Goal: Download file/media

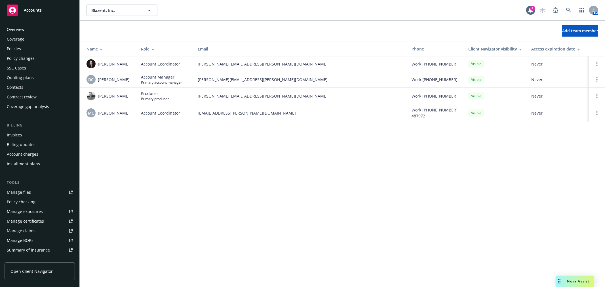
scroll to position [92, 0]
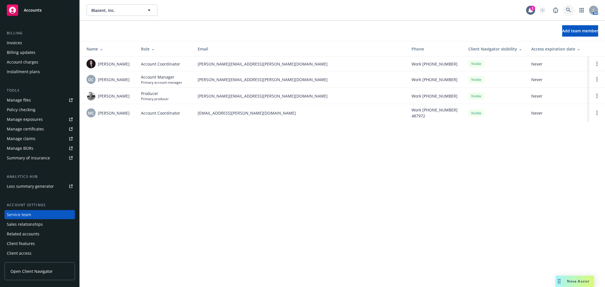
click at [571, 10] on icon at bounding box center [568, 10] width 5 height 5
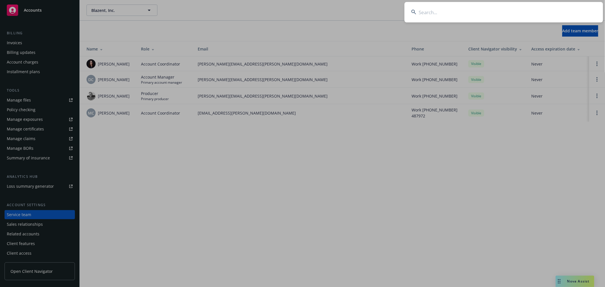
click at [512, 16] on input at bounding box center [503, 12] width 198 height 20
type input "tarana"
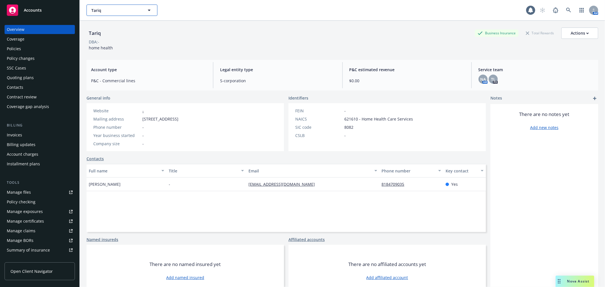
click at [128, 14] on button "Tariq" at bounding box center [121, 10] width 71 height 11
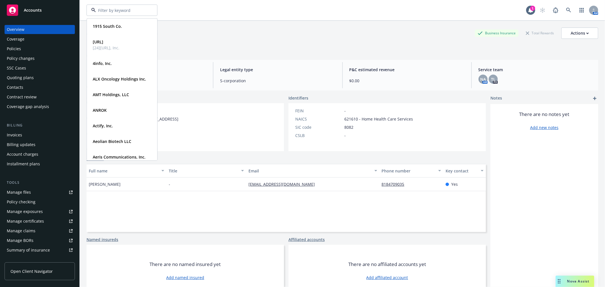
click at [569, 7] on div "AM" at bounding box center [567, 10] width 61 height 11
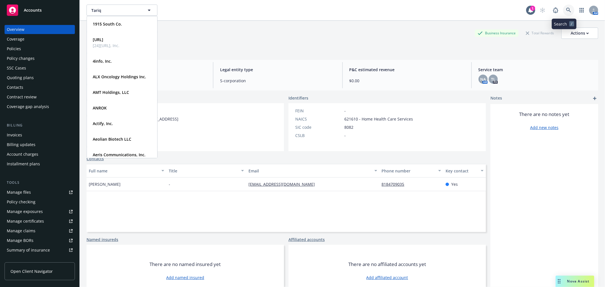
click at [566, 9] on icon at bounding box center [568, 10] width 5 height 5
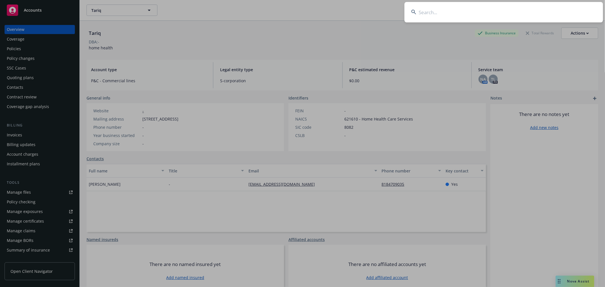
click at [522, 18] on input at bounding box center [503, 12] width 198 height 20
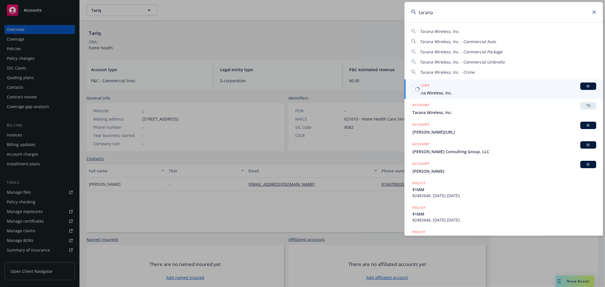
type input "tarana"
click at [479, 88] on div "ACCOUNT BI" at bounding box center [504, 85] width 184 height 7
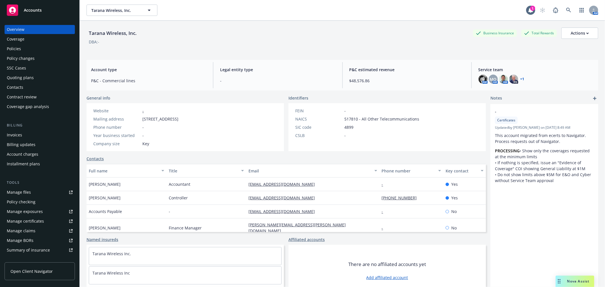
click at [22, 78] on div "Quoting plans" at bounding box center [20, 77] width 27 height 9
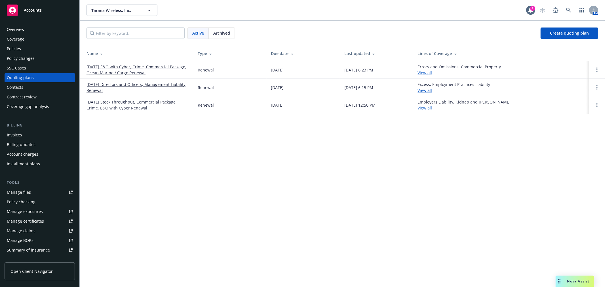
click at [116, 83] on link "10/26/25 Directors and Officers, Management Liability Renewal" at bounding box center [137, 87] width 102 height 12
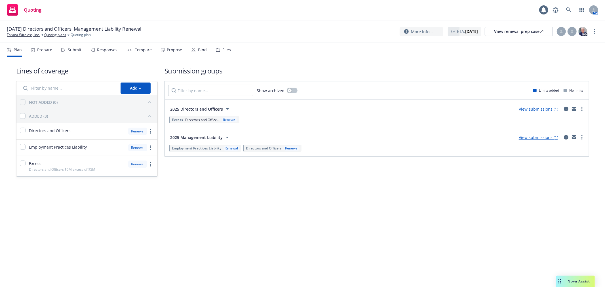
click at [216, 47] on div "Files" at bounding box center [223, 50] width 15 height 14
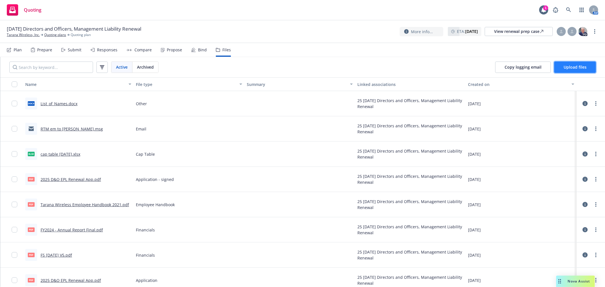
click at [566, 70] on button "Upload files" at bounding box center [575, 67] width 42 height 11
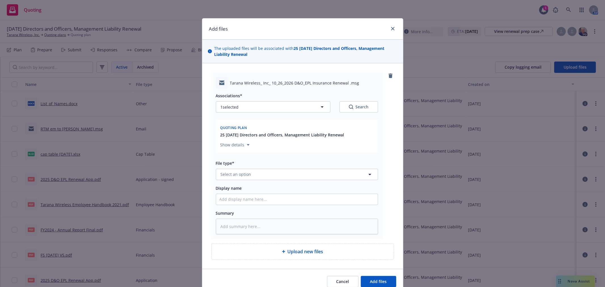
type textarea "x"
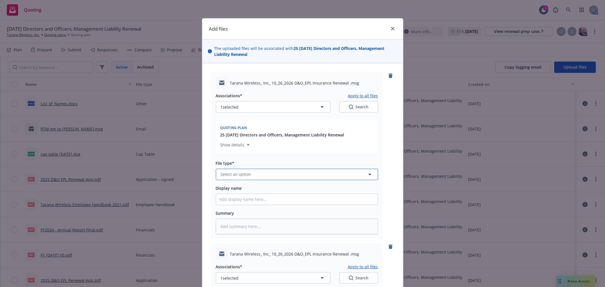
click at [254, 170] on button "Select an option" at bounding box center [297, 174] width 162 height 11
type input "subm"
click at [253, 128] on div "Submission" at bounding box center [296, 128] width 155 height 8
click at [246, 200] on input "Display name" at bounding box center [297, 199] width 162 height 11
type textarea "x"
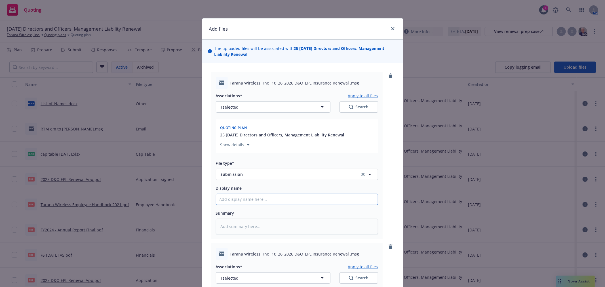
type input "A"
type textarea "x"
type input "AI"
type textarea "x"
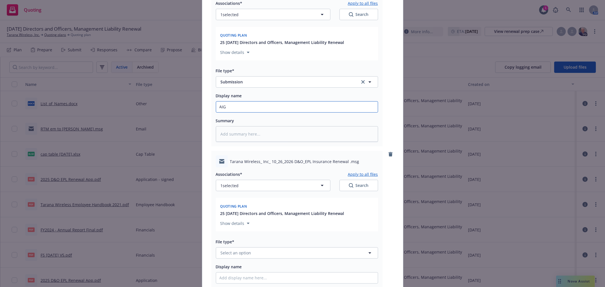
scroll to position [94, 0]
type input "AIG"
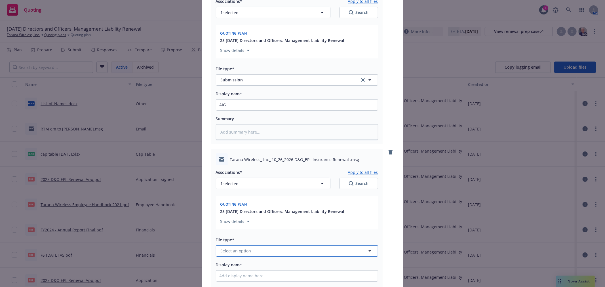
click at [237, 253] on span "Select an option" at bounding box center [236, 251] width 31 height 6
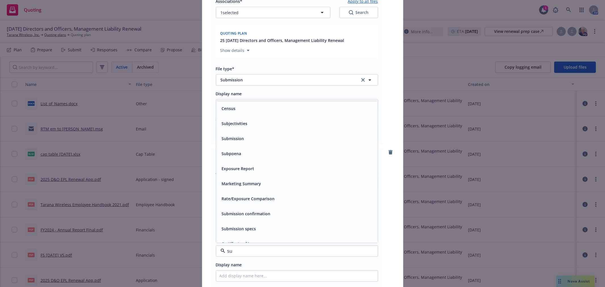
type input "sub"
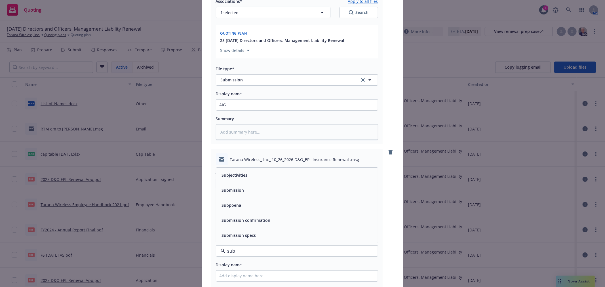
click at [242, 194] on div "Submission" at bounding box center [232, 190] width 26 height 8
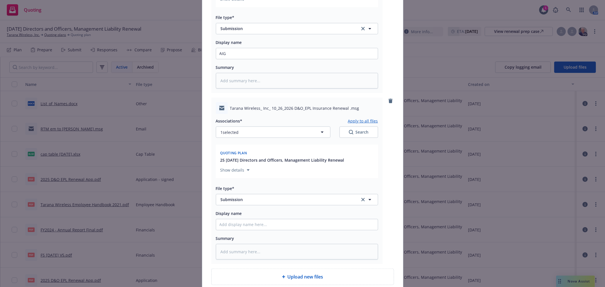
scroll to position [189, 0]
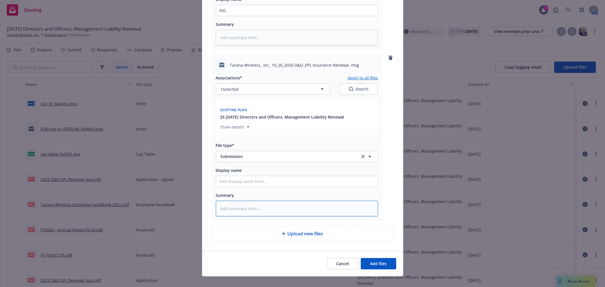
click at [245, 207] on textarea at bounding box center [297, 209] width 162 height 16
click at [242, 177] on input "Display name" at bounding box center [297, 181] width 162 height 11
type textarea "x"
type input "CN"
type textarea "x"
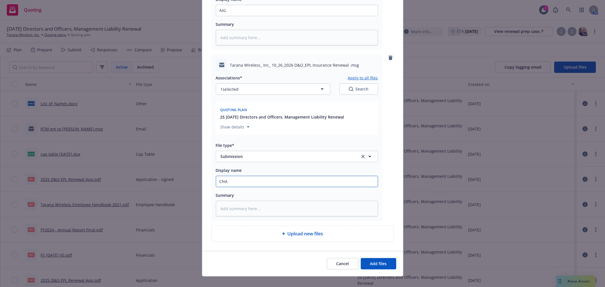
type input "CNA"
click at [361, 258] on button "Add files" at bounding box center [378, 263] width 35 height 11
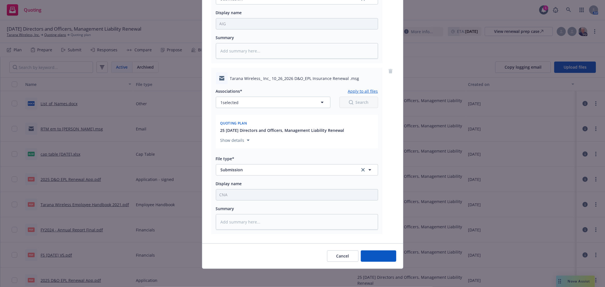
scroll to position [177, 0]
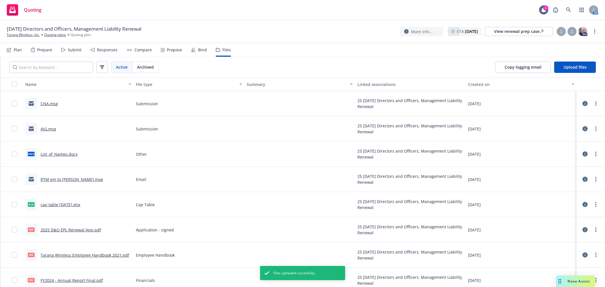
click at [50, 104] on link "CNA.msg" at bounding box center [49, 103] width 17 height 5
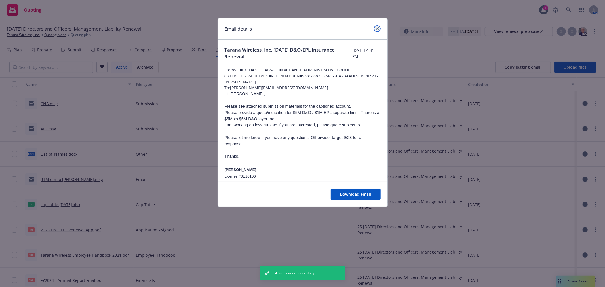
click at [376, 30] on icon "close" at bounding box center [376, 28] width 3 height 3
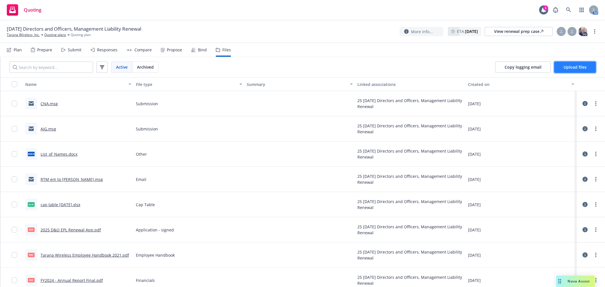
click at [579, 70] on button "Upload files" at bounding box center [575, 67] width 42 height 11
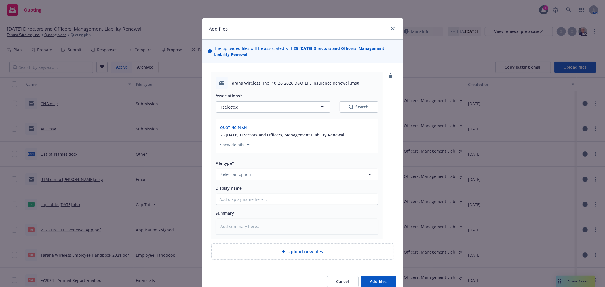
type textarea "x"
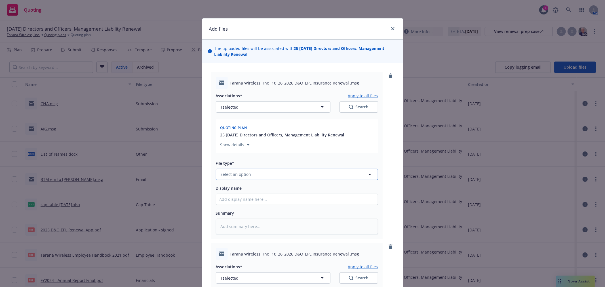
click at [243, 177] on span "Select an option" at bounding box center [236, 174] width 31 height 6
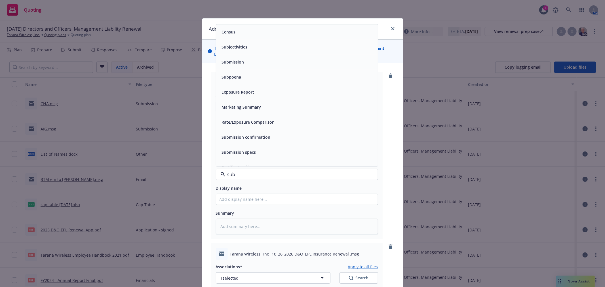
type input "subm"
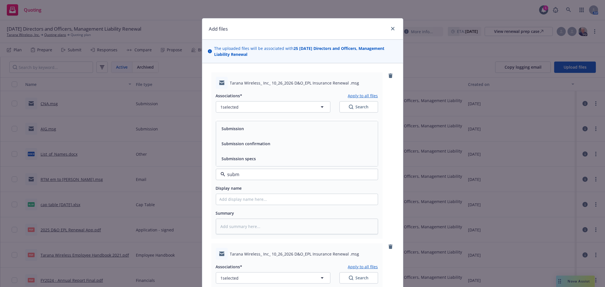
click at [236, 127] on span "Submission" at bounding box center [233, 129] width 22 height 6
click at [238, 202] on input "Display name" at bounding box center [297, 199] width 162 height 11
type textarea "x"
type input "C"
type textarea "x"
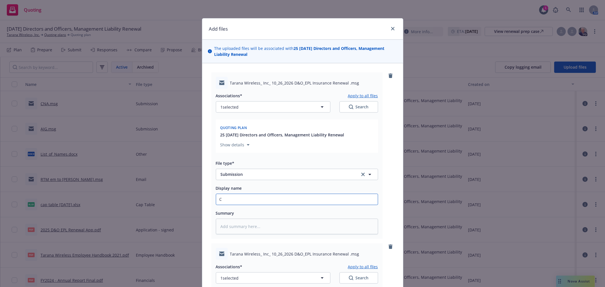
type input "C&"
type textarea "x"
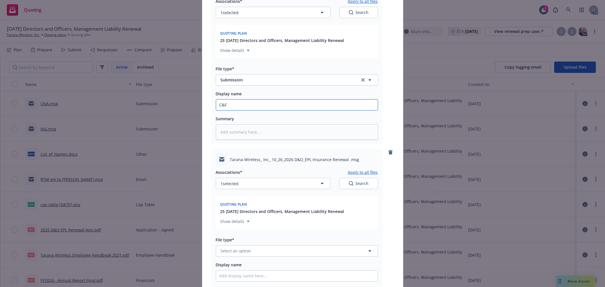
type input "C&F"
click at [242, 251] on span "Select an option" at bounding box center [236, 251] width 31 height 6
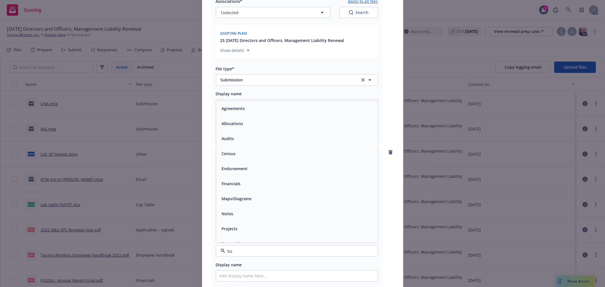
type input "sub"
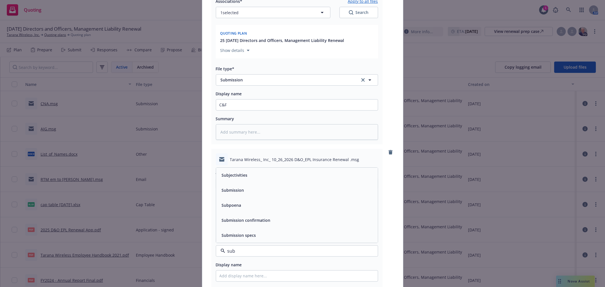
click at [242, 190] on div "Submission" at bounding box center [232, 190] width 26 height 8
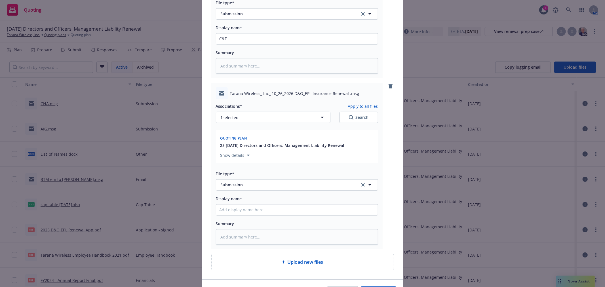
scroll to position [189, 0]
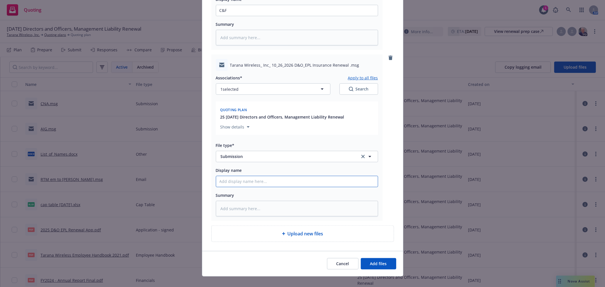
click at [241, 185] on input "Display name" at bounding box center [297, 181] width 162 height 11
type textarea "x"
type input "A"
type textarea "x"
type input "Ar"
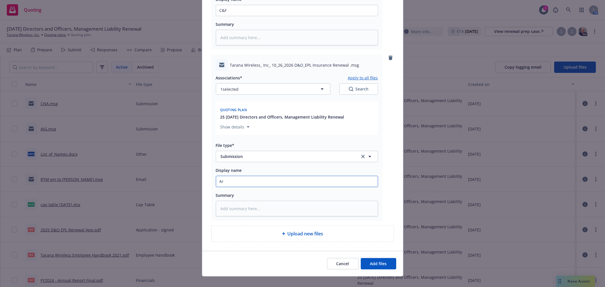
type textarea "x"
type input "Arc"
type textarea "x"
type input "Arch"
click at [361, 258] on button "Add files" at bounding box center [378, 263] width 35 height 11
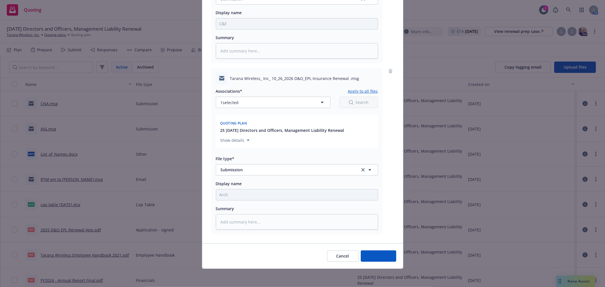
scroll to position [177, 0]
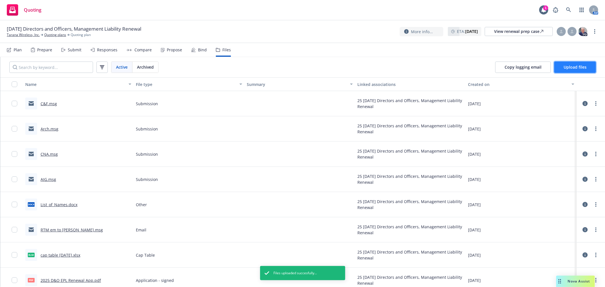
click at [577, 68] on span "Upload files" at bounding box center [574, 66] width 23 height 5
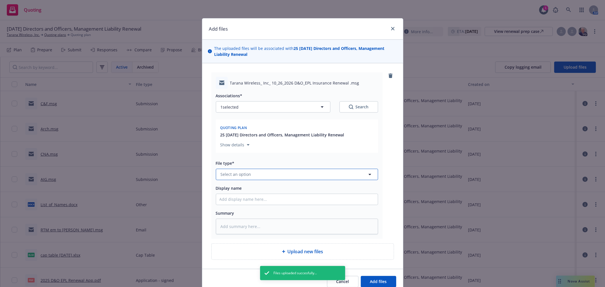
click at [259, 175] on button "Select an option" at bounding box center [297, 174] width 162 height 11
type textarea "x"
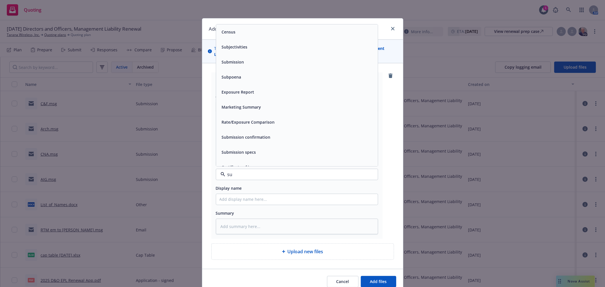
type input "sub"
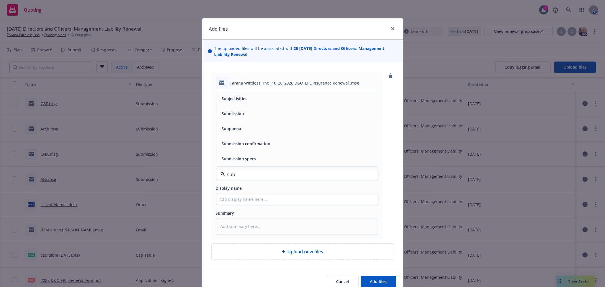
click at [245, 114] on div "Submission" at bounding box center [296, 113] width 155 height 8
click at [250, 223] on textarea at bounding box center [297, 227] width 162 height 16
click at [245, 204] on input "Display name" at bounding box center [297, 199] width 162 height 11
type textarea "x"
type input "Q"
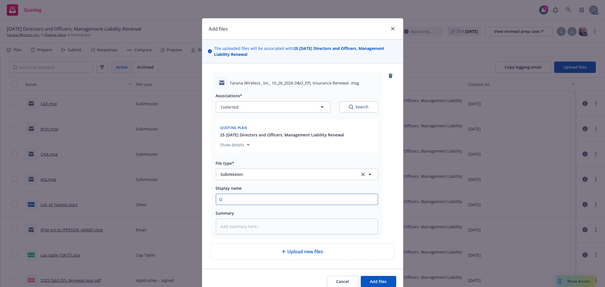
type textarea "x"
type input "QB"
type textarea "x"
type input "QBE"
click at [361, 276] on button "Add files" at bounding box center [378, 281] width 35 height 11
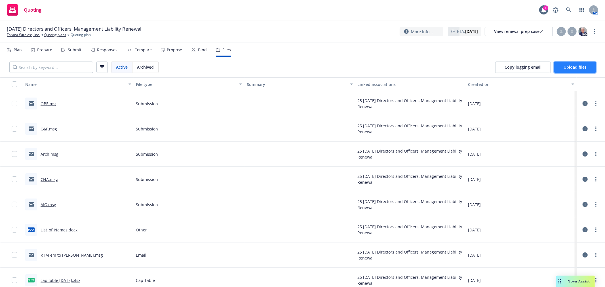
click at [566, 69] on span "Upload files" at bounding box center [574, 66] width 23 height 5
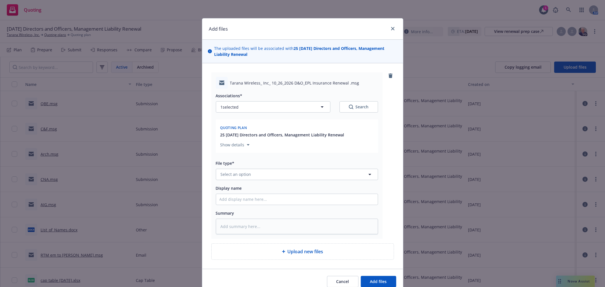
click at [300, 253] on span "Upload new files" at bounding box center [305, 251] width 36 height 7
type textarea "x"
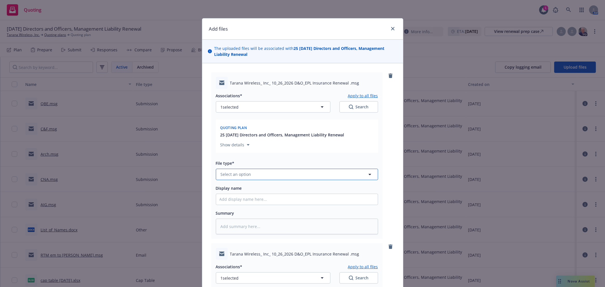
click at [248, 176] on button "Select an option" at bounding box center [297, 174] width 162 height 11
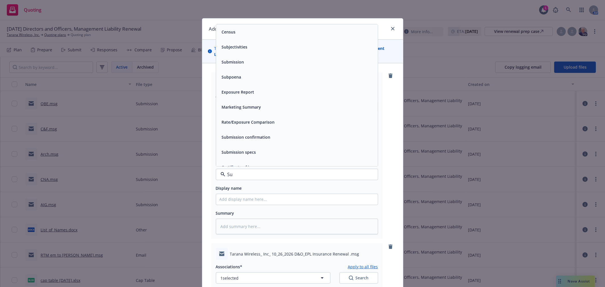
type input "Sub"
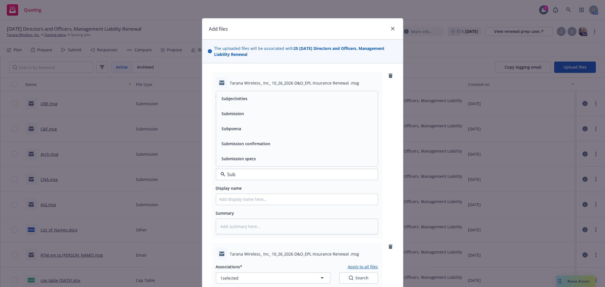
click at [241, 113] on span "Submission" at bounding box center [233, 114] width 22 height 6
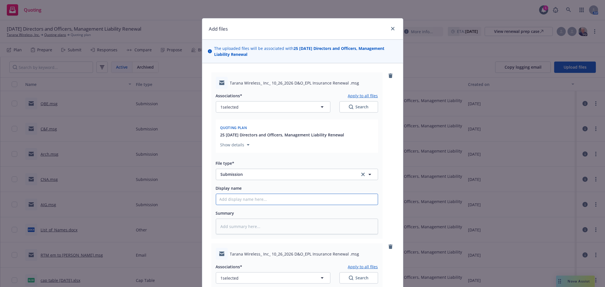
click at [247, 202] on input "Display name" at bounding box center [297, 199] width 162 height 11
type textarea "x"
type input "S"
type textarea "x"
type input "Sw"
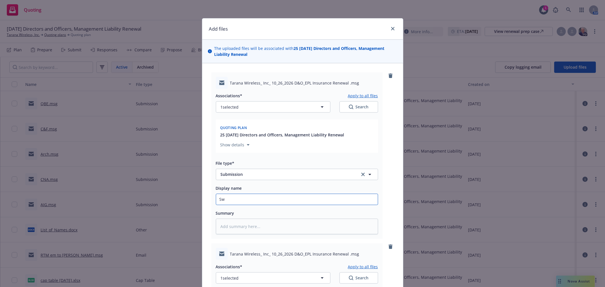
type textarea "x"
type input "Swi"
type textarea "x"
type input "Swis"
type textarea "x"
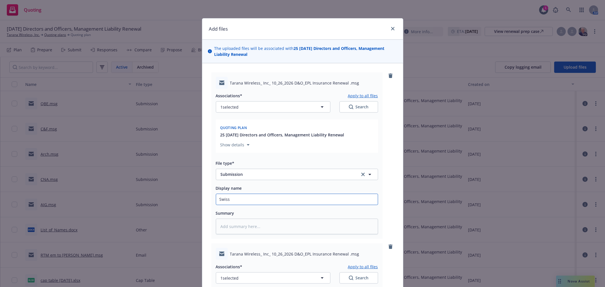
type input "Swiss"
type textarea "x"
type input "Swiss R"
type textarea "x"
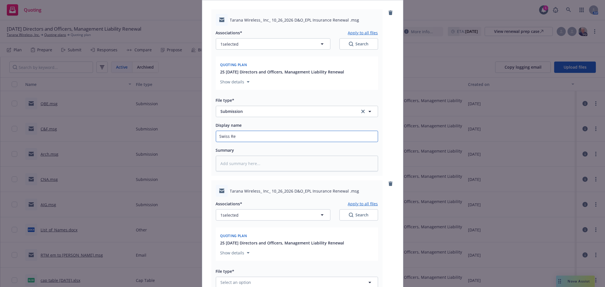
scroll to position [94, 0]
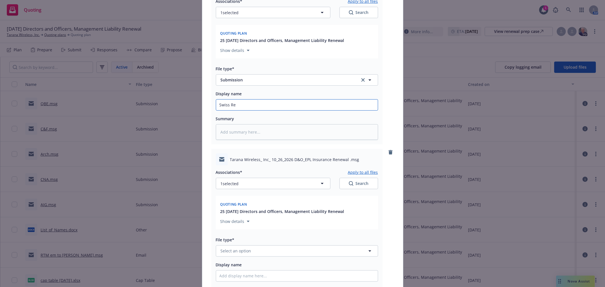
type input "Swiss Re"
click at [235, 250] on span "Select an option" at bounding box center [236, 251] width 31 height 6
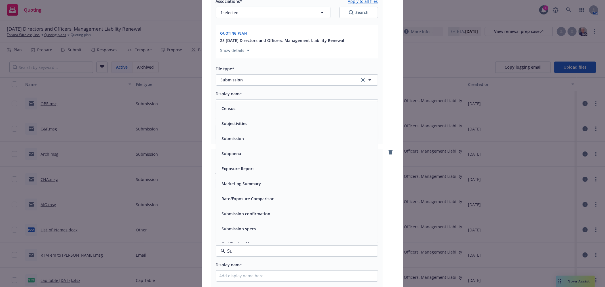
type input "Sub"
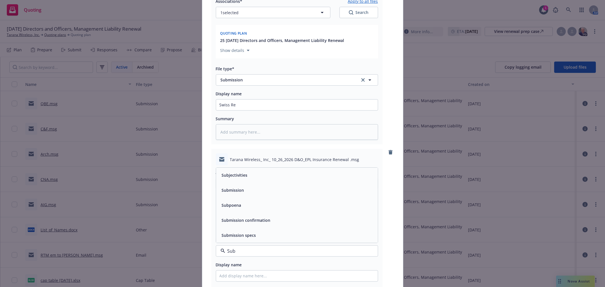
click at [234, 193] on span "Submission" at bounding box center [233, 190] width 22 height 6
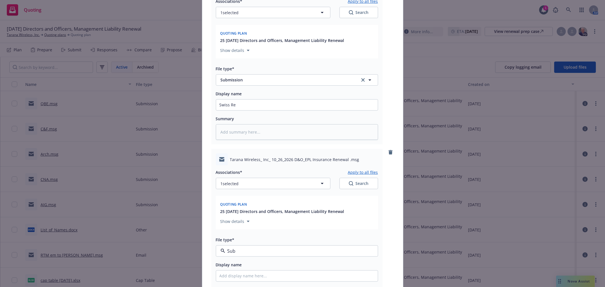
type textarea "x"
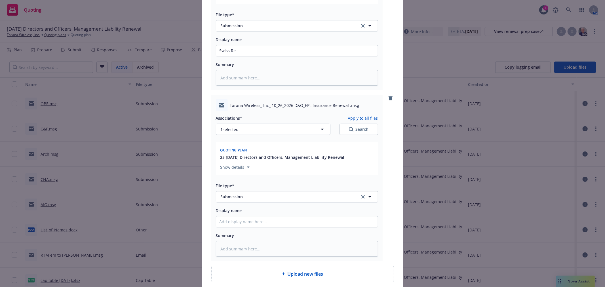
scroll to position [189, 0]
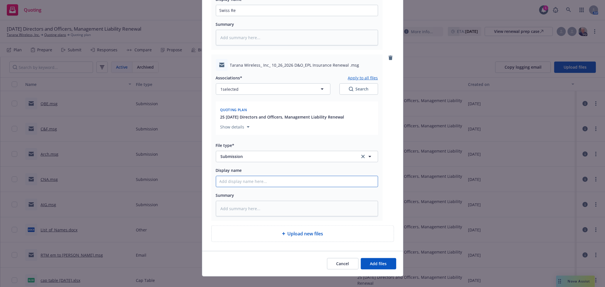
click at [234, 182] on input "Display name" at bounding box center [297, 181] width 162 height 11
type input "E"
type textarea "x"
type input "Ev"
type textarea "x"
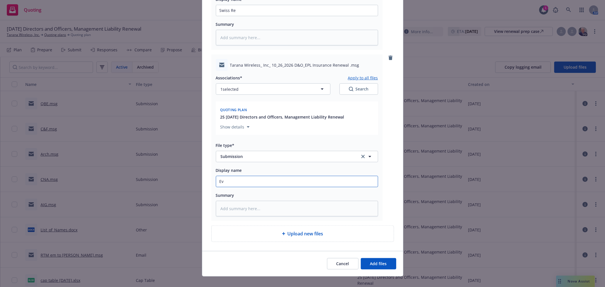
type input "Eve"
type textarea "x"
type input "Evere"
type textarea "x"
type input "Everesr"
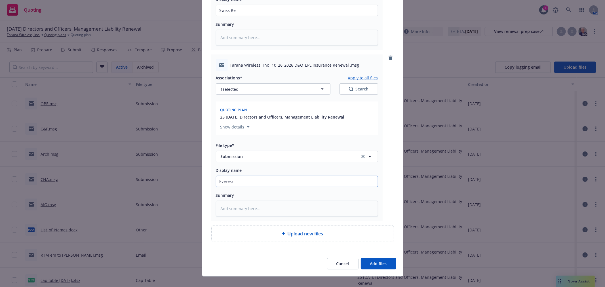
type textarea "x"
type input "Everesrt"
type textarea "x"
type input "Everesr"
type textarea "x"
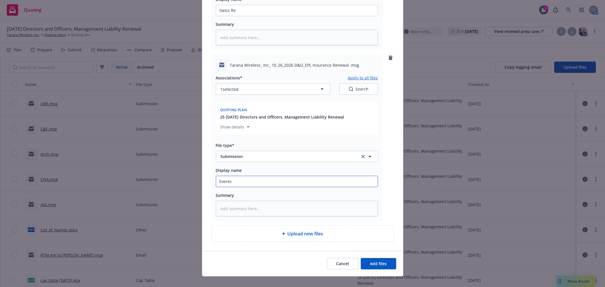
type input "Everest"
type textarea "x"
type input "Everesty"
type textarea "x"
type input "Everest"
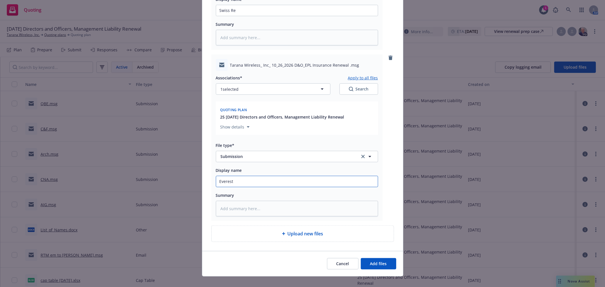
click at [361, 258] on button "Add files" at bounding box center [378, 263] width 35 height 11
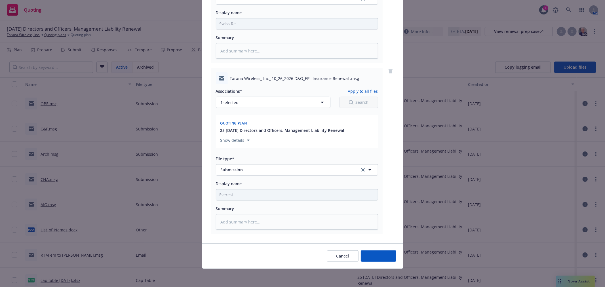
scroll to position [177, 0]
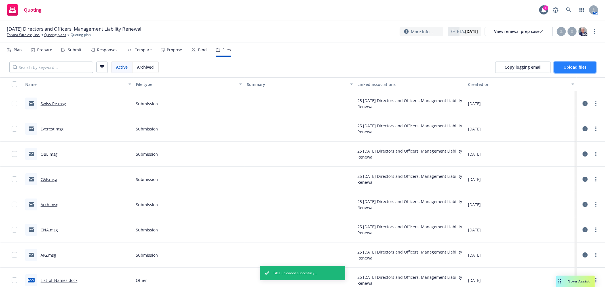
click at [576, 69] on span "Upload files" at bounding box center [574, 66] width 23 height 5
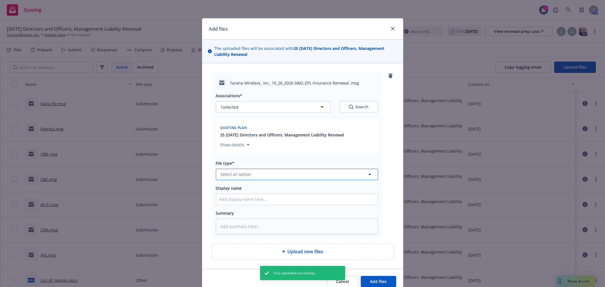
click at [284, 175] on button "Select an option" at bounding box center [297, 174] width 162 height 11
type textarea "x"
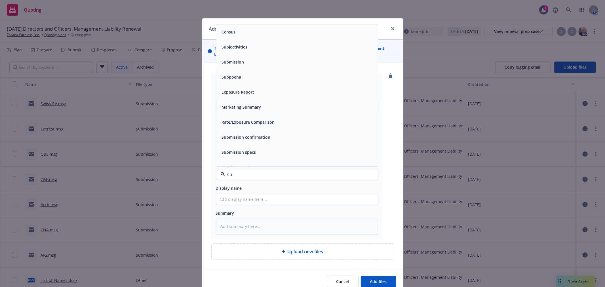
type input "sub"
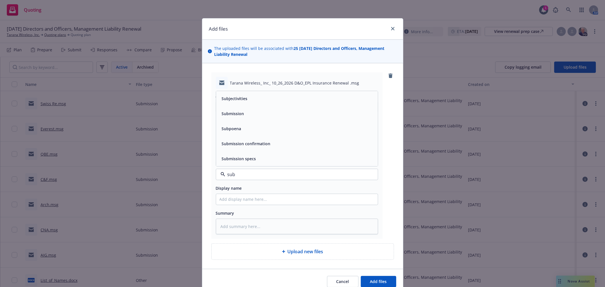
drag, startPoint x: 253, startPoint y: 115, endPoint x: 253, endPoint y: 120, distance: 4.5
click at [253, 115] on div "Submission" at bounding box center [296, 113] width 155 height 8
click at [250, 207] on div "Associations* 1 selected Search Quoting plan 25 10/26/25 Directors and Officers…" at bounding box center [297, 161] width 162 height 145
click at [246, 199] on input "Display name" at bounding box center [297, 199] width 162 height 11
type textarea "x"
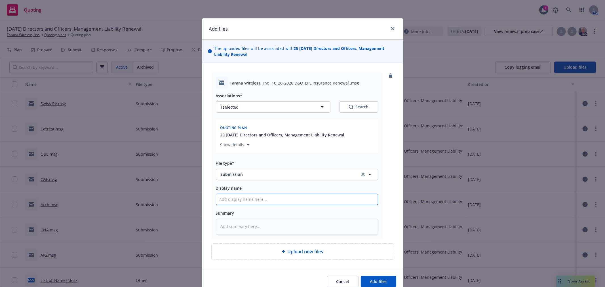
type input "A"
type textarea "x"
type input "Ax"
type textarea "x"
type input "Axi"
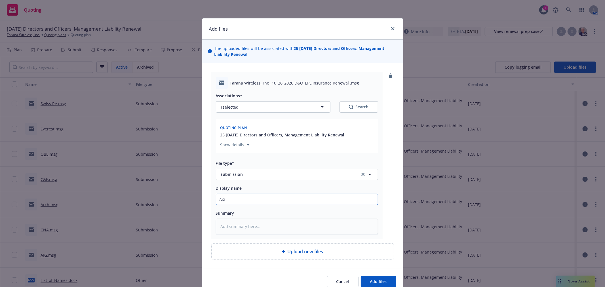
type textarea "x"
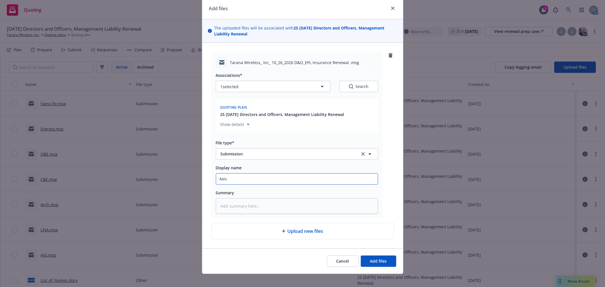
scroll to position [26, 0]
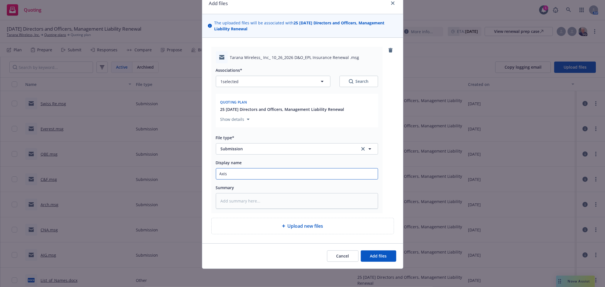
type input "Axis"
click at [381, 259] on button "Add files" at bounding box center [378, 255] width 35 height 11
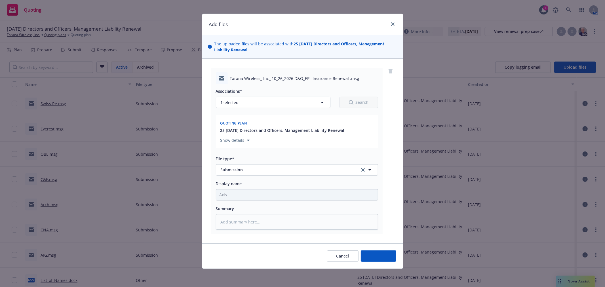
scroll to position [5, 0]
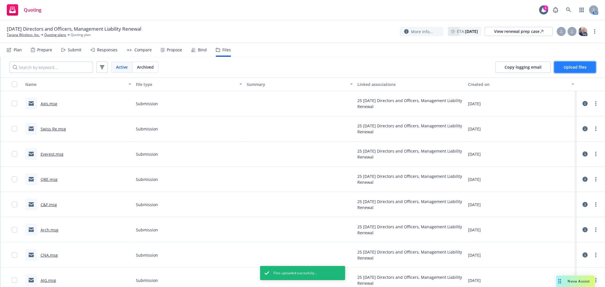
click at [568, 66] on span "Upload files" at bounding box center [574, 66] width 23 height 5
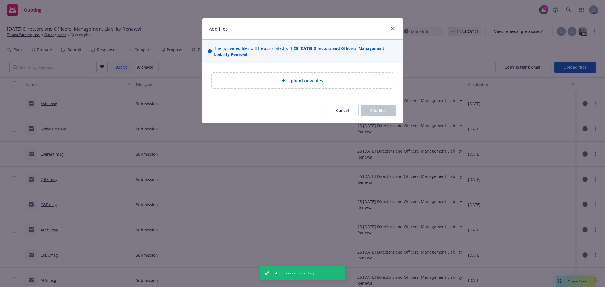
type textarea "x"
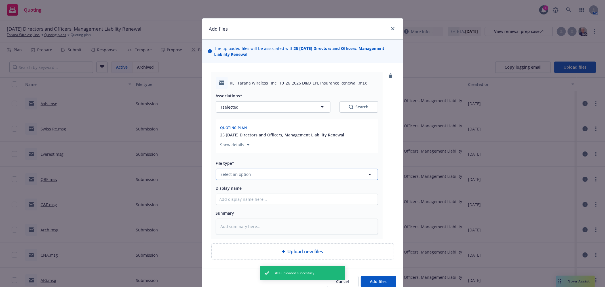
click at [287, 173] on button "Select an option" at bounding box center [297, 174] width 162 height 11
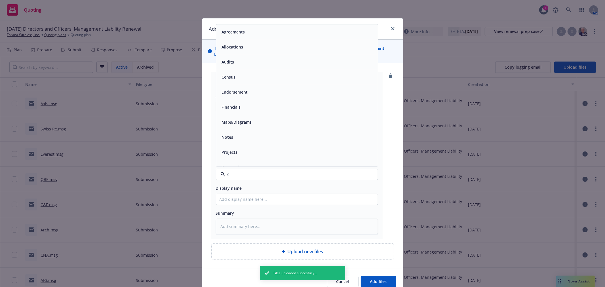
type input "su"
type textarea "x"
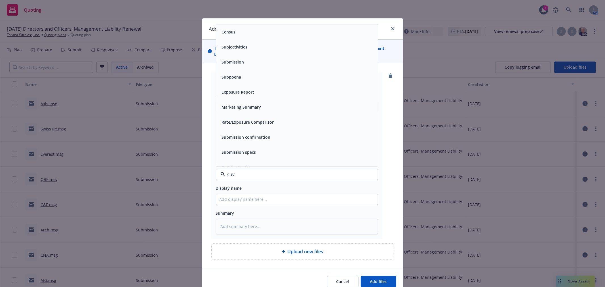
type input "suvb"
type textarea "x"
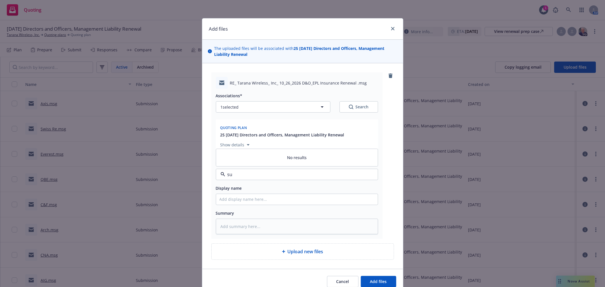
type input "sub"
click at [262, 117] on div "Submission" at bounding box center [296, 113] width 155 height 8
click at [249, 198] on input "Display name" at bounding box center [297, 199] width 162 height 11
type textarea "x"
type input "C"
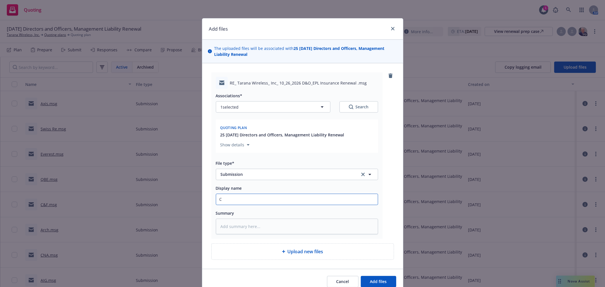
type textarea "x"
type input "CR"
type textarea "x"
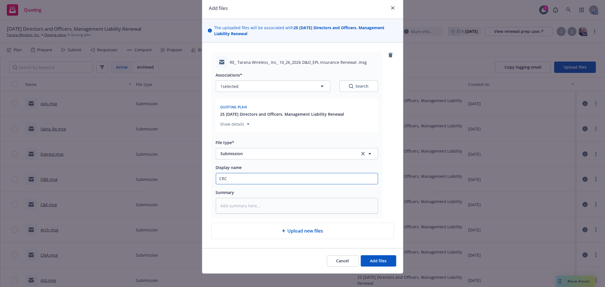
scroll to position [26, 0]
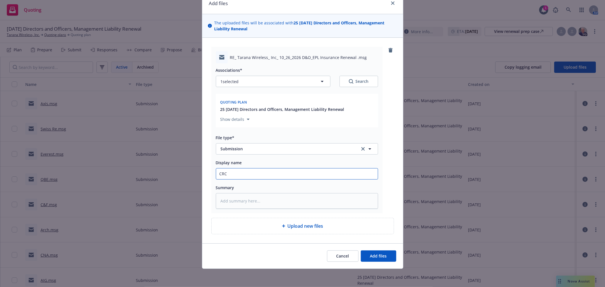
type input "CRC"
click at [373, 263] on div "Cancel Add files" at bounding box center [302, 255] width 201 height 25
click at [373, 261] on button "Add files" at bounding box center [378, 255] width 35 height 11
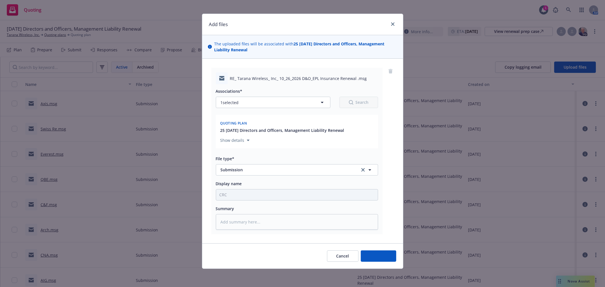
scroll to position [5, 0]
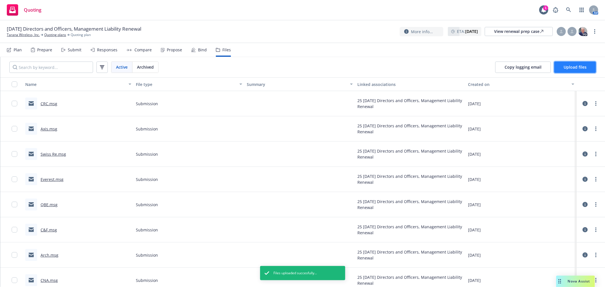
click at [564, 70] on button "Upload files" at bounding box center [575, 67] width 42 height 11
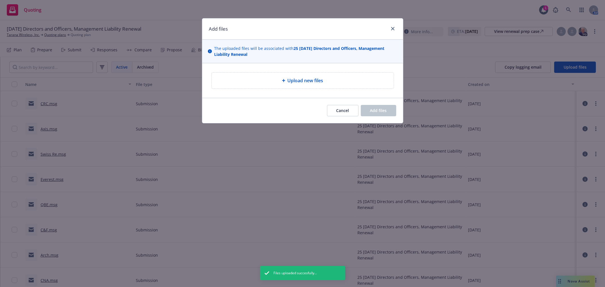
type textarea "x"
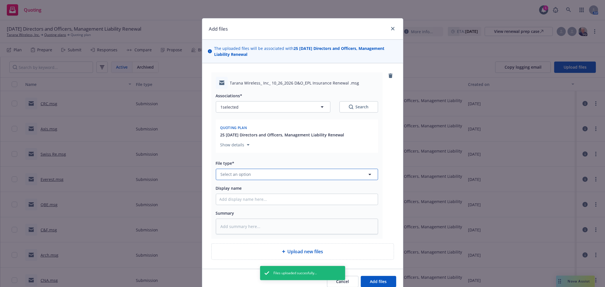
click at [267, 173] on button "Select an option" at bounding box center [297, 174] width 162 height 11
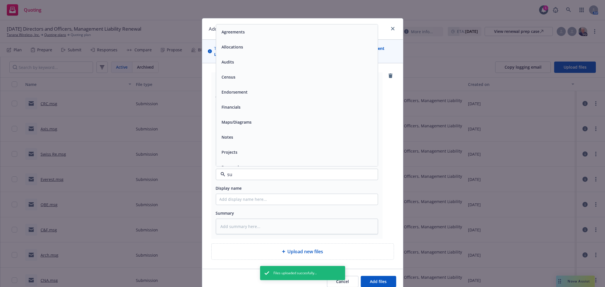
type input "sub"
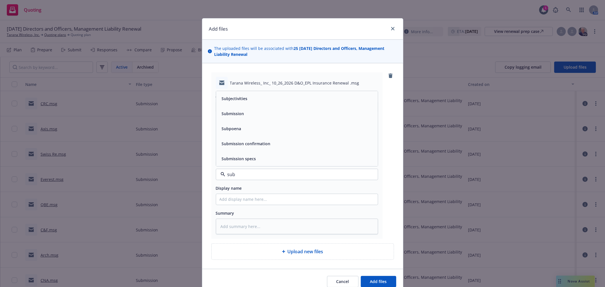
click at [244, 111] on div "Submission" at bounding box center [296, 113] width 155 height 8
click at [244, 202] on input "Display name" at bounding box center [297, 199] width 162 height 11
type textarea "x"
type input "S"
type textarea "x"
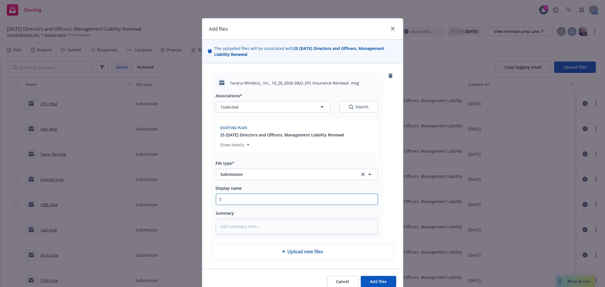
type input "St"
type textarea "x"
type input "Sta"
type textarea "x"
type input "Star"
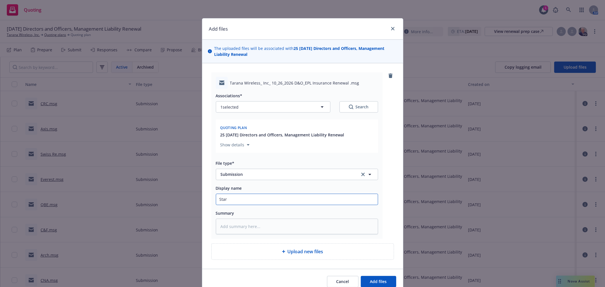
type textarea "x"
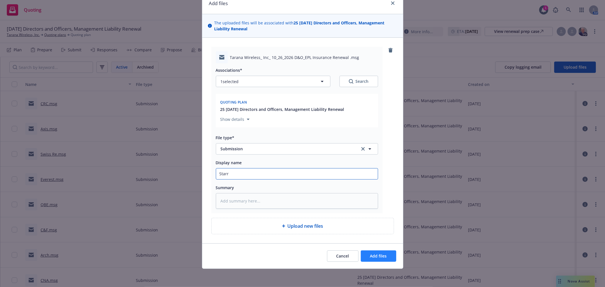
type input "Starr"
click at [370, 258] on span "Add files" at bounding box center [378, 255] width 17 height 5
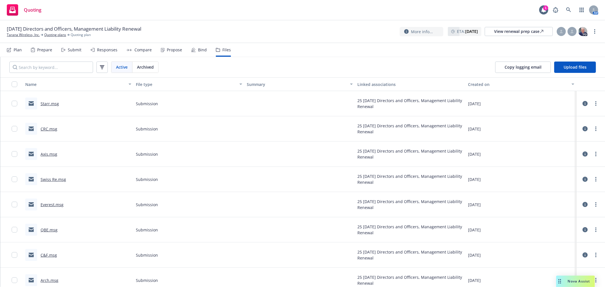
click at [564, 60] on div "Copy logging email Upload files" at bounding box center [545, 67] width 119 height 20
click at [573, 65] on span "Upload files" at bounding box center [574, 66] width 23 height 5
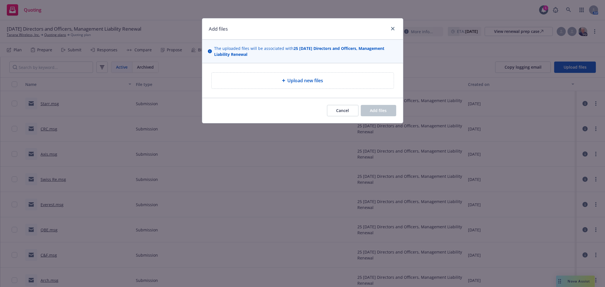
type textarea "x"
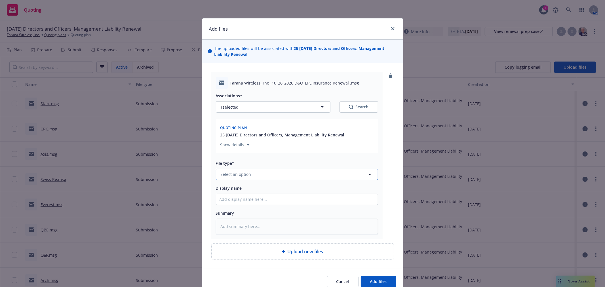
click at [297, 172] on button "Select an option" at bounding box center [297, 174] width 162 height 11
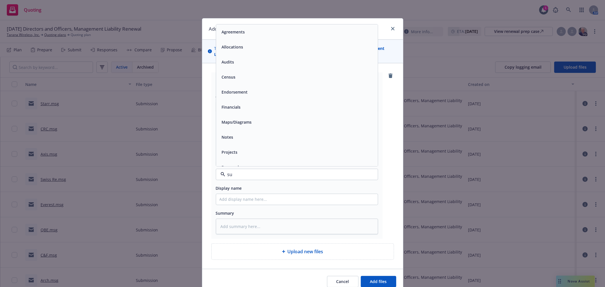
type input "sub"
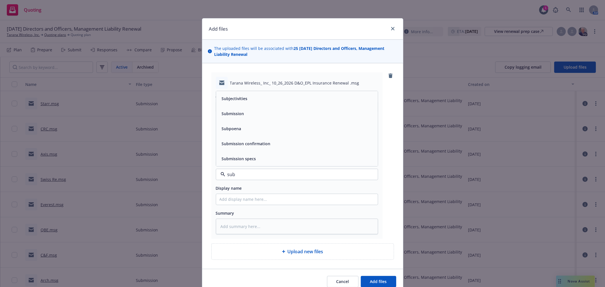
click at [261, 121] on div "Submission" at bounding box center [297, 113] width 162 height 15
click at [243, 200] on input "Display name" at bounding box center [297, 199] width 162 height 11
type textarea "x"
type input "B"
type textarea "x"
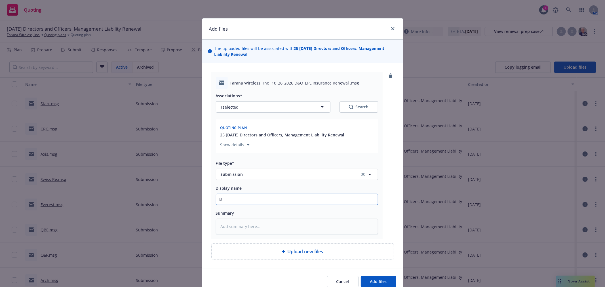
type input "Be"
type textarea "x"
type input "Ber"
type textarea "x"
type input "Berk"
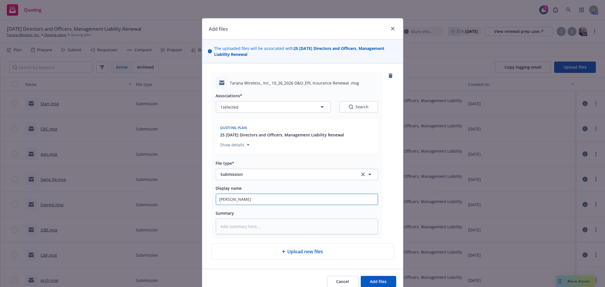
type textarea "x"
type input "Berkl"
type textarea "x"
type input "Berkle"
type textarea "x"
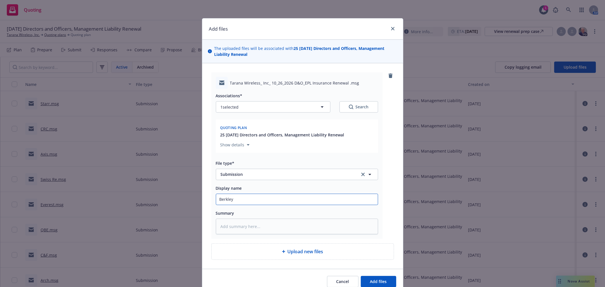
type input "Berkley"
click at [361, 276] on button "Add files" at bounding box center [378, 281] width 35 height 11
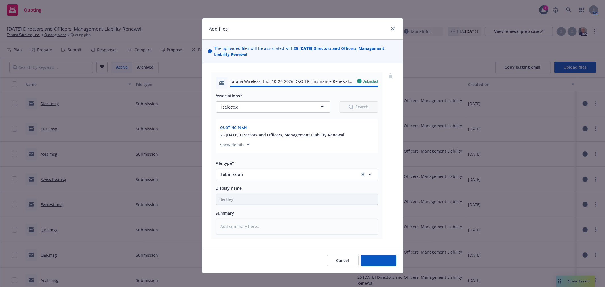
type textarea "x"
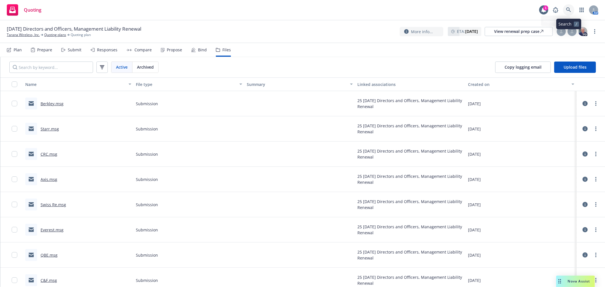
click at [568, 8] on icon at bounding box center [568, 9] width 5 height 5
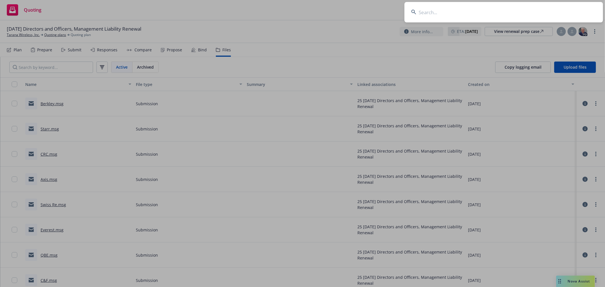
click at [480, 22] on input at bounding box center [503, 12] width 198 height 20
click at [479, 18] on input at bounding box center [503, 12] width 198 height 20
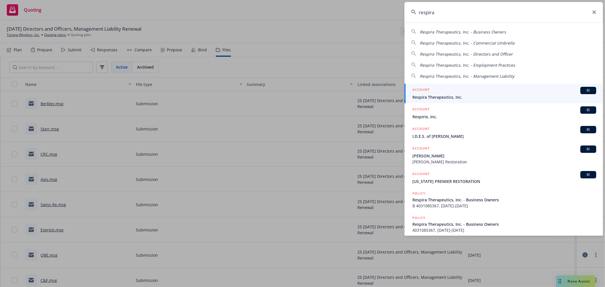
type input "respira"
click at [444, 97] on span "Respira Therapeutics, Inc." at bounding box center [504, 97] width 184 height 6
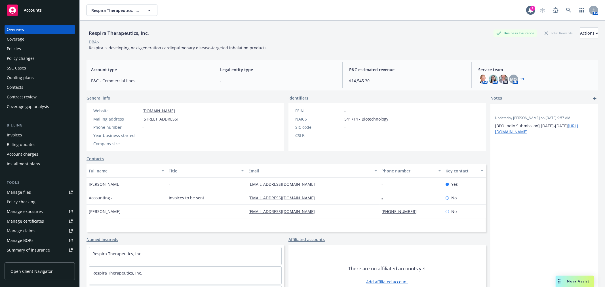
click at [7, 45] on div "Policies" at bounding box center [14, 48] width 14 height 9
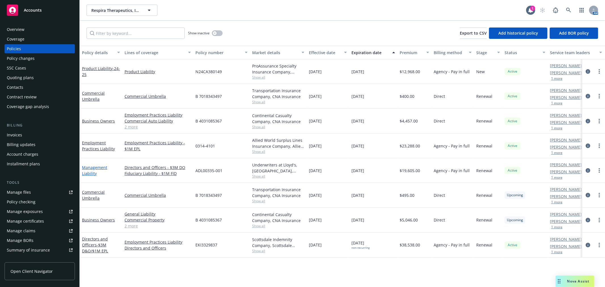
click at [99, 168] on link "Management Liability" at bounding box center [94, 170] width 25 height 11
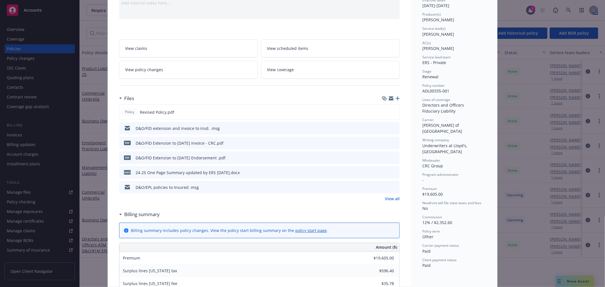
scroll to position [94, 0]
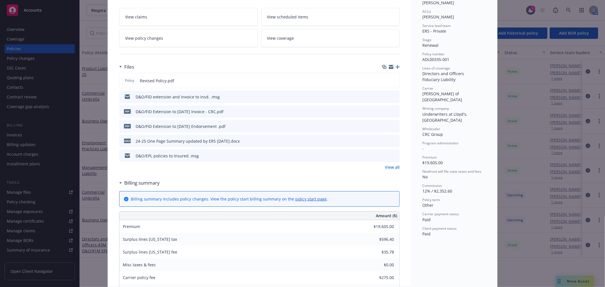
click at [392, 165] on link "View all" at bounding box center [392, 167] width 15 height 6
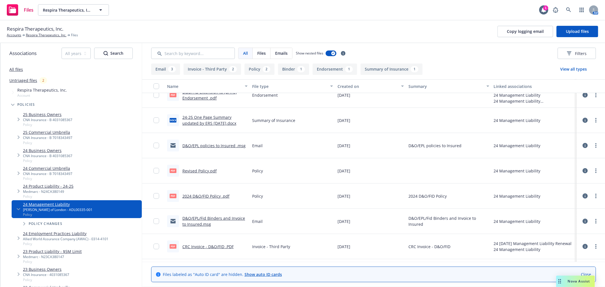
scroll to position [63, 0]
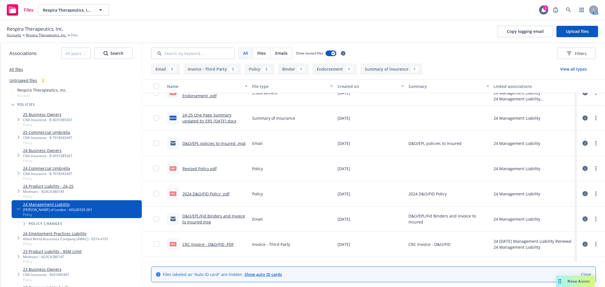
click at [202, 166] on link "Revised Policy.pdf" at bounding box center [199, 168] width 34 height 5
click at [592, 169] on link "more" at bounding box center [595, 168] width 7 height 7
click at [39, 34] on link "Respira Therapeutics, Inc." at bounding box center [46, 35] width 41 height 5
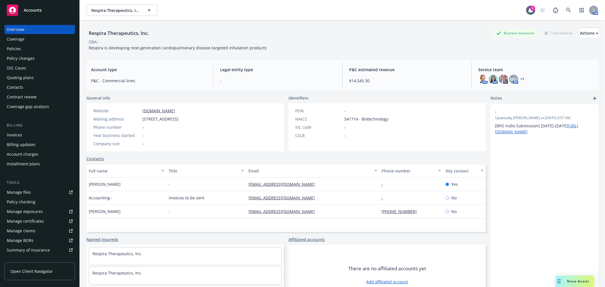
click at [18, 48] on div "Policies" at bounding box center [14, 48] width 14 height 9
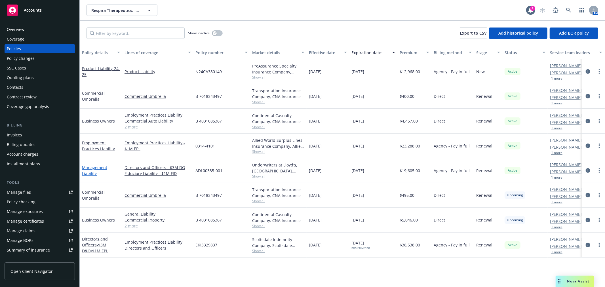
click at [96, 168] on link "Management Liability" at bounding box center [94, 170] width 25 height 11
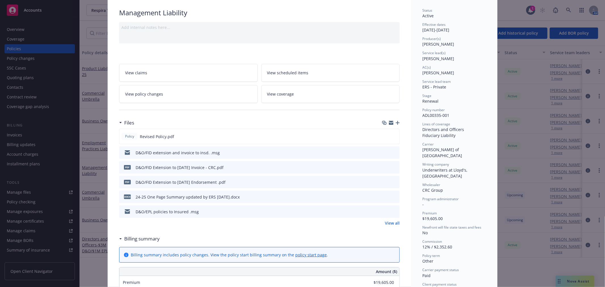
scroll to position [94, 0]
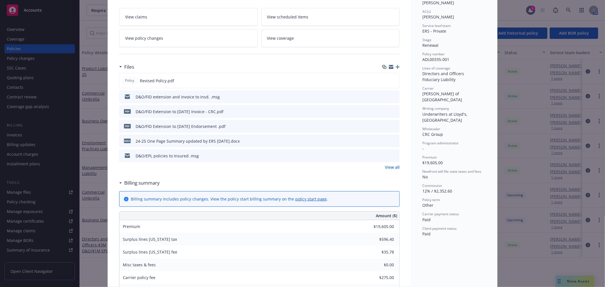
click at [388, 166] on link "View all" at bounding box center [392, 167] width 15 height 6
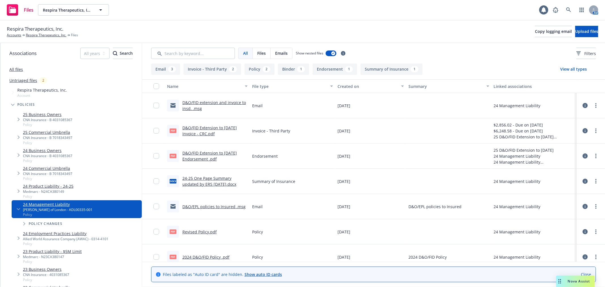
scroll to position [63, 0]
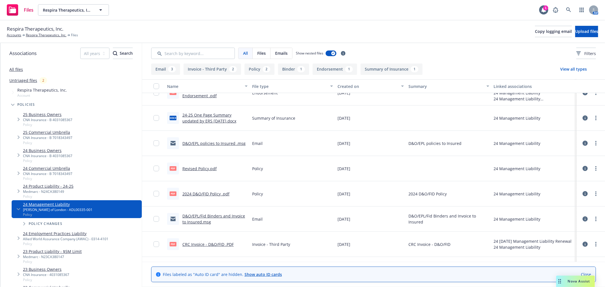
click at [203, 168] on link "Revised Policy.pdf" at bounding box center [199, 168] width 34 height 5
click at [595, 168] on icon "more" at bounding box center [595, 168] width 1 height 5
click at [568, 191] on link "Download" at bounding box center [565, 191] width 56 height 11
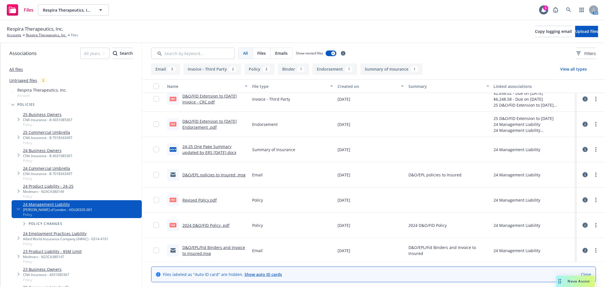
scroll to position [31, 0]
